Goal: Transaction & Acquisition: Purchase product/service

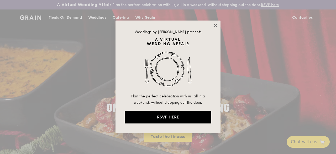
click at [217, 27] on icon at bounding box center [215, 25] width 5 height 5
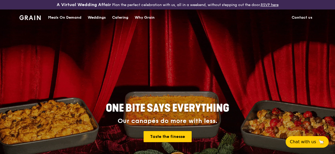
click at [71, 23] on div "Meals On Demand" at bounding box center [64, 18] width 33 height 16
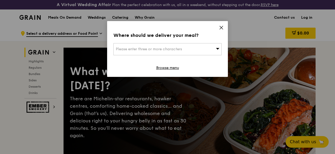
drag, startPoint x: 222, startPoint y: 26, endPoint x: 224, endPoint y: 26, distance: 2.6
click at [222, 26] on icon at bounding box center [221, 27] width 5 height 5
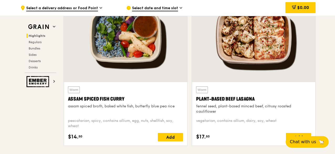
scroll to position [368, 0]
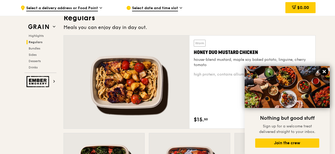
click at [325, 71] on icon at bounding box center [324, 71] width 5 height 5
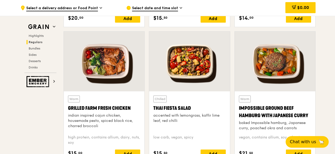
scroll to position [630, 0]
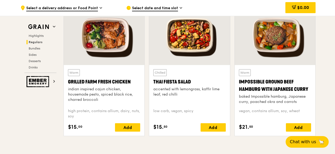
drag, startPoint x: 132, startPoint y: 85, endPoint x: 67, endPoint y: 86, distance: 65.1
click at [67, 86] on div "Warm Grilled Farm Fresh Chicken indian inspired cajun chicken, housemade pesto,…" at bounding box center [104, 100] width 81 height 71
copy div "Grilled Farm Fresh Chicken"
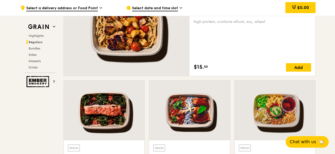
scroll to position [368, 0]
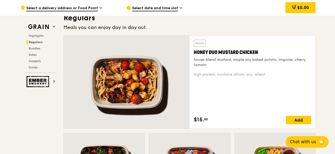
drag, startPoint x: 257, startPoint y: 54, endPoint x: 194, endPoint y: 57, distance: 63.1
click at [194, 56] on div "Honey Duo Mustard Chicken" at bounding box center [252, 52] width 117 height 7
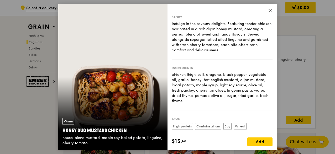
drag, startPoint x: 194, startPoint y: 57, endPoint x: 316, endPoint y: 23, distance: 126.6
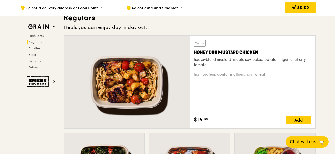
drag, startPoint x: 250, startPoint y: 55, endPoint x: 200, endPoint y: 57, distance: 50.0
click at [192, 57] on div "Warm Honey Duo Mustard Chicken house-blend mustard, maple soy baked potato, lin…" at bounding box center [253, 81] width 126 height 93
copy div "Honey Duo Mustard Chicken"
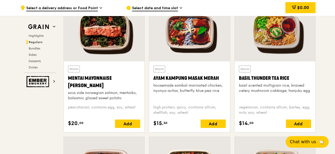
click at [96, 82] on div "Mentai Mayonnaise [PERSON_NAME]" at bounding box center [104, 81] width 72 height 15
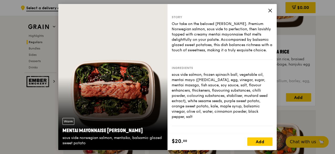
scroll to position [552, 0]
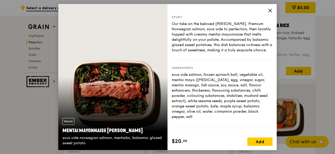
drag, startPoint x: 63, startPoint y: 130, endPoint x: 139, endPoint y: 132, distance: 76.5
click at [139, 132] on div "Mentai Mayonnaise [PERSON_NAME]" at bounding box center [113, 130] width 101 height 7
copy div "Mentai Mayonnaise [PERSON_NAME]"
click at [270, 9] on icon at bounding box center [270, 10] width 5 height 5
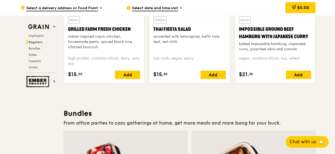
scroll to position [525, 0]
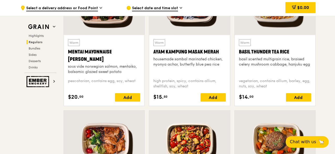
click at [36, 40] on span "Regulars" at bounding box center [36, 42] width 14 height 4
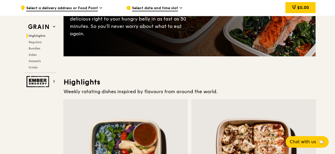
scroll to position [0, 0]
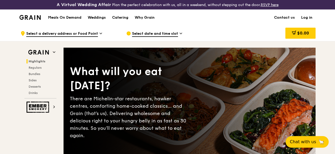
click at [68, 20] on h1 "Meals On Demand" at bounding box center [64, 17] width 33 height 5
click at [67, 20] on h1 "Meals On Demand" at bounding box center [64, 17] width 33 height 5
click at [35, 69] on span "Regulars" at bounding box center [36, 68] width 14 height 4
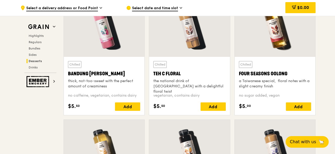
scroll to position [1666, 0]
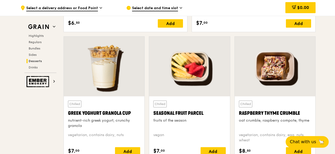
drag, startPoint x: 33, startPoint y: 41, endPoint x: 61, endPoint y: 44, distance: 28.0
click at [33, 41] on span "Regulars" at bounding box center [35, 42] width 13 height 4
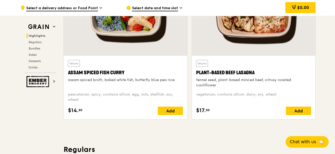
scroll to position [263, 0]
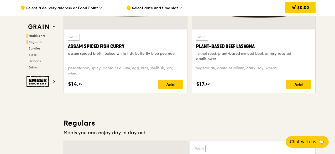
click at [34, 42] on span "Regulars" at bounding box center [36, 42] width 14 height 4
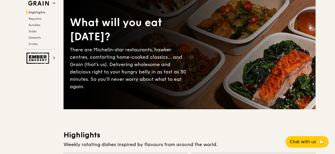
scroll to position [0, 0]
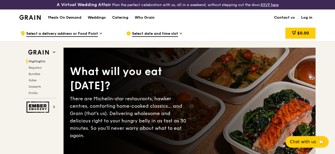
click at [33, 20] on img at bounding box center [29, 17] width 21 height 5
